Goal: Find specific page/section: Find specific page/section

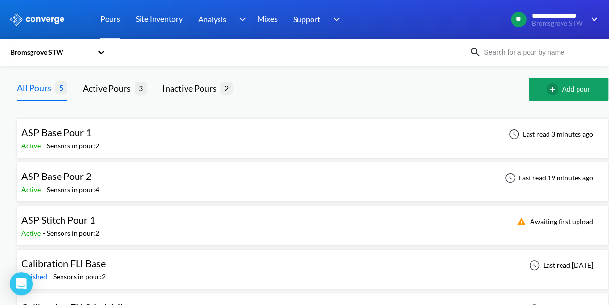
click at [81, 174] on span "ASP Base Pour 2" at bounding box center [56, 176] width 70 height 12
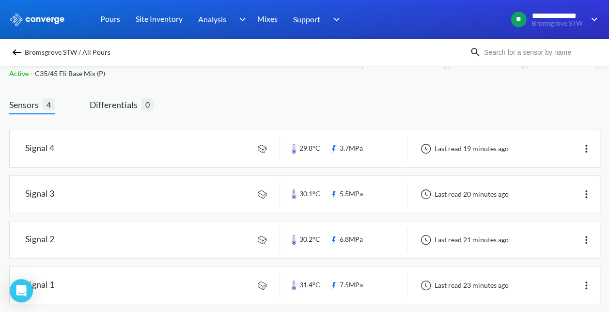
scroll to position [42, 0]
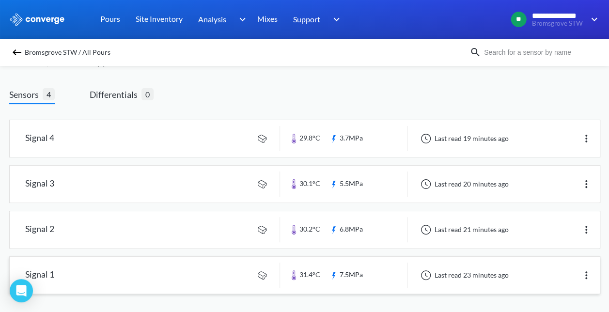
click at [200, 272] on link at bounding box center [305, 275] width 590 height 37
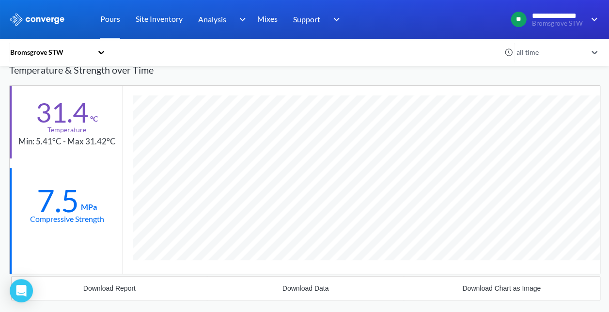
scroll to position [613, 591]
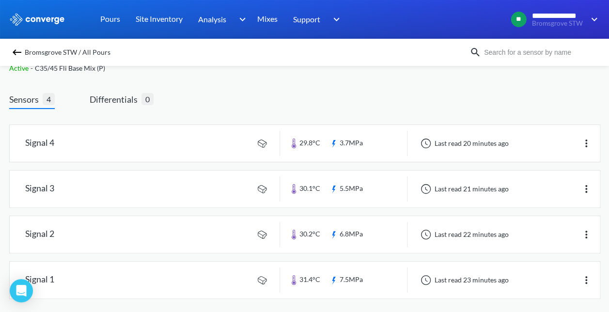
scroll to position [42, 0]
